Goal: Navigation & Orientation: Find specific page/section

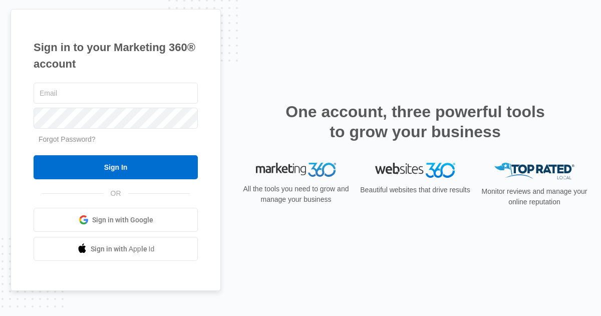
scroll to position [23, 0]
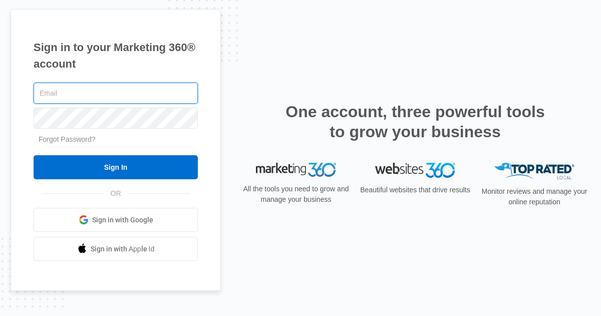
click at [34, 155] on input "Sign In" at bounding box center [116, 167] width 164 height 24
type input "[PERSON_NAME][EMAIL_ADDRESS][DOMAIN_NAME]"
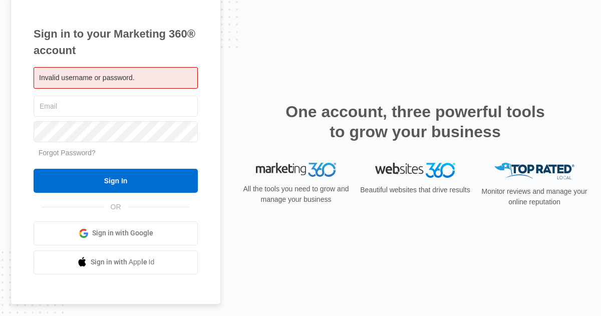
scroll to position [23, 0]
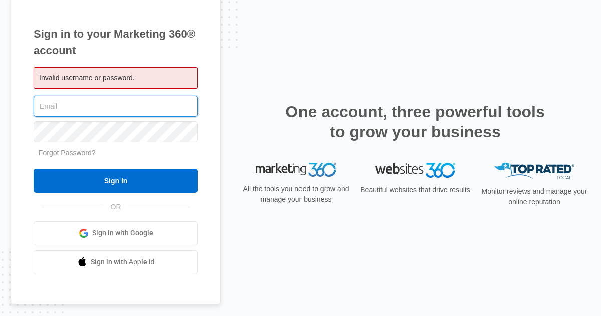
type input "[PERSON_NAME][EMAIL_ADDRESS][DOMAIN_NAME]"
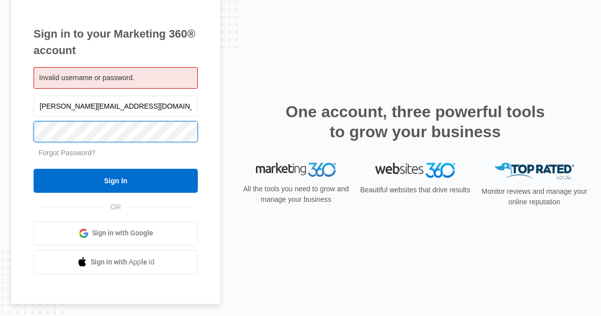
click at [34, 169] on input "Sign In" at bounding box center [116, 181] width 164 height 24
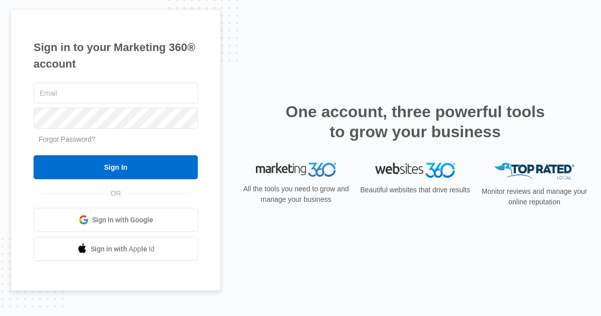
scroll to position [23, 0]
type input "[PERSON_NAME][EMAIL_ADDRESS][DOMAIN_NAME]"
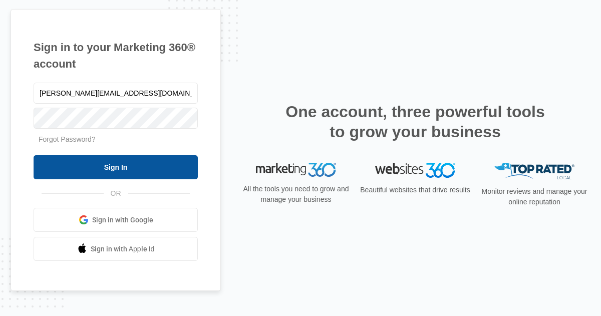
click at [73, 168] on input "Sign In" at bounding box center [116, 167] width 164 height 24
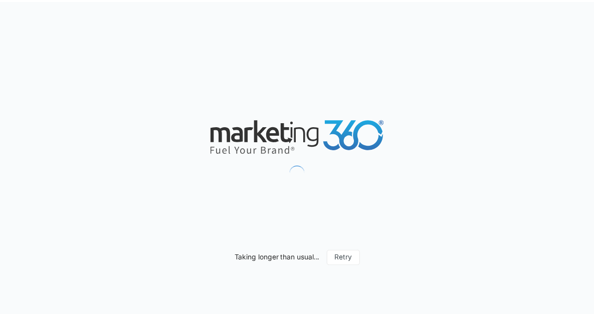
scroll to position [23, 0]
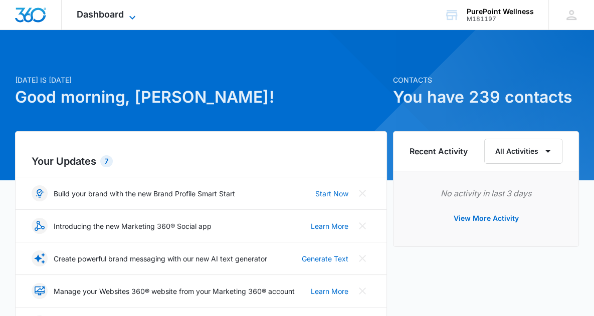
click at [120, 19] on span "Dashboard" at bounding box center [100, 14] width 47 height 11
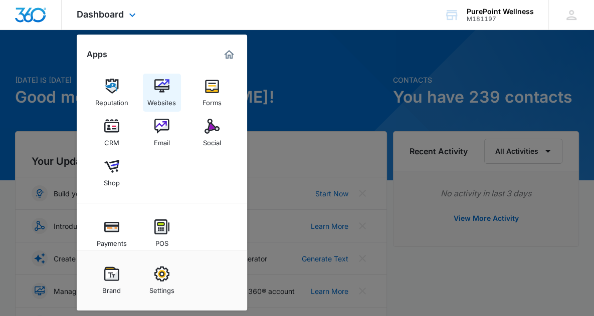
click at [169, 92] on link "Websites" at bounding box center [162, 93] width 38 height 38
